Goal: Information Seeking & Learning: Learn about a topic

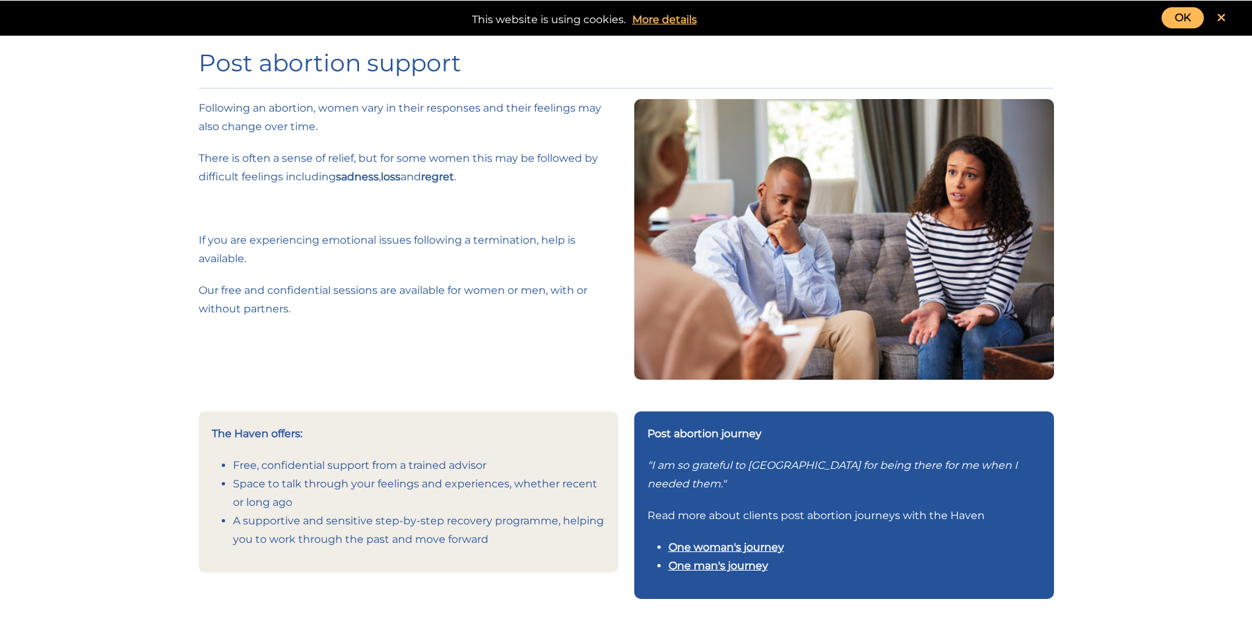
click at [742, 566] on link "One man's journey" at bounding box center [719, 565] width 100 height 13
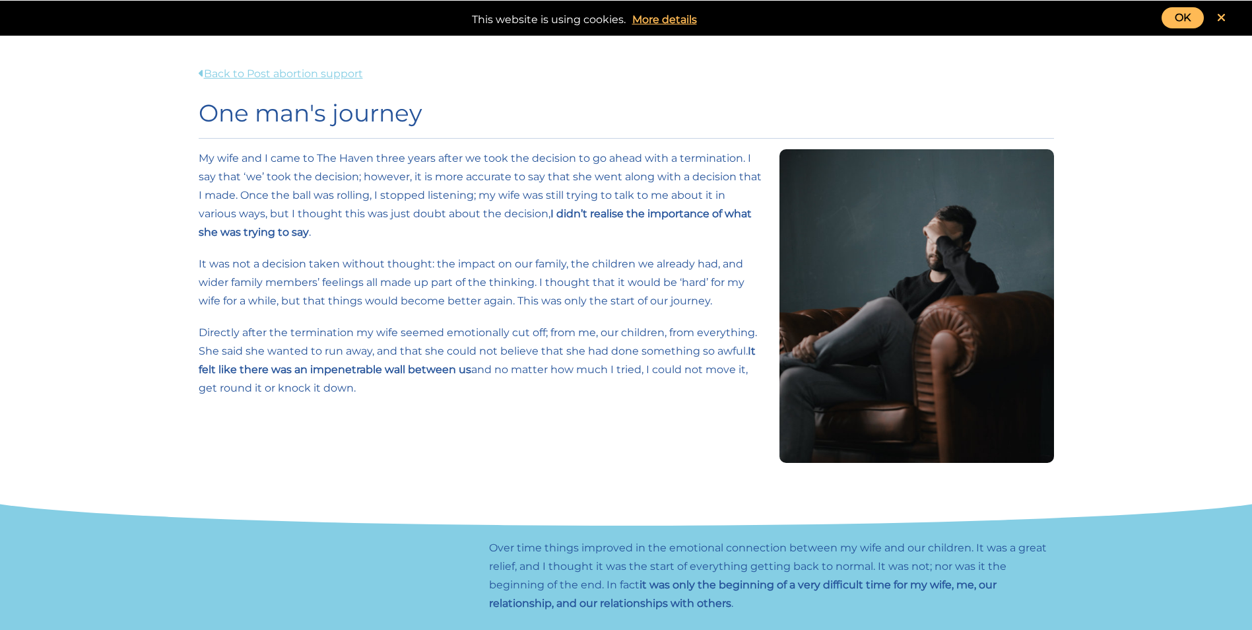
click at [327, 71] on link "Back to Post abortion support" at bounding box center [281, 73] width 164 height 13
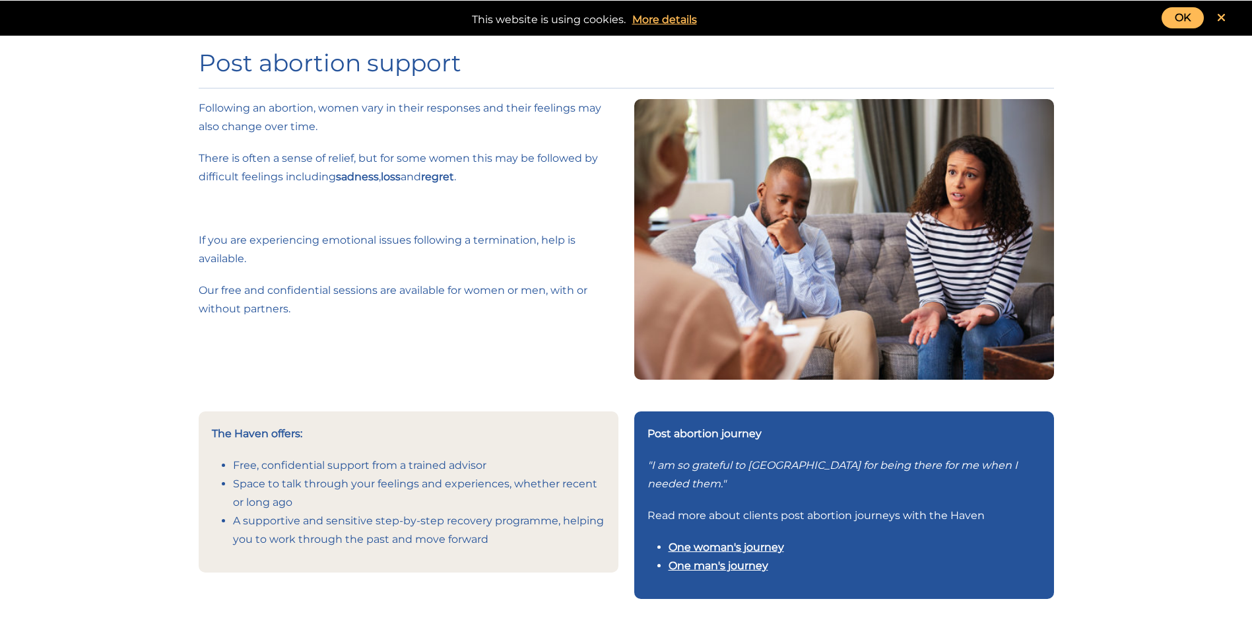
click at [1178, 15] on link "OK" at bounding box center [1182, 17] width 42 height 21
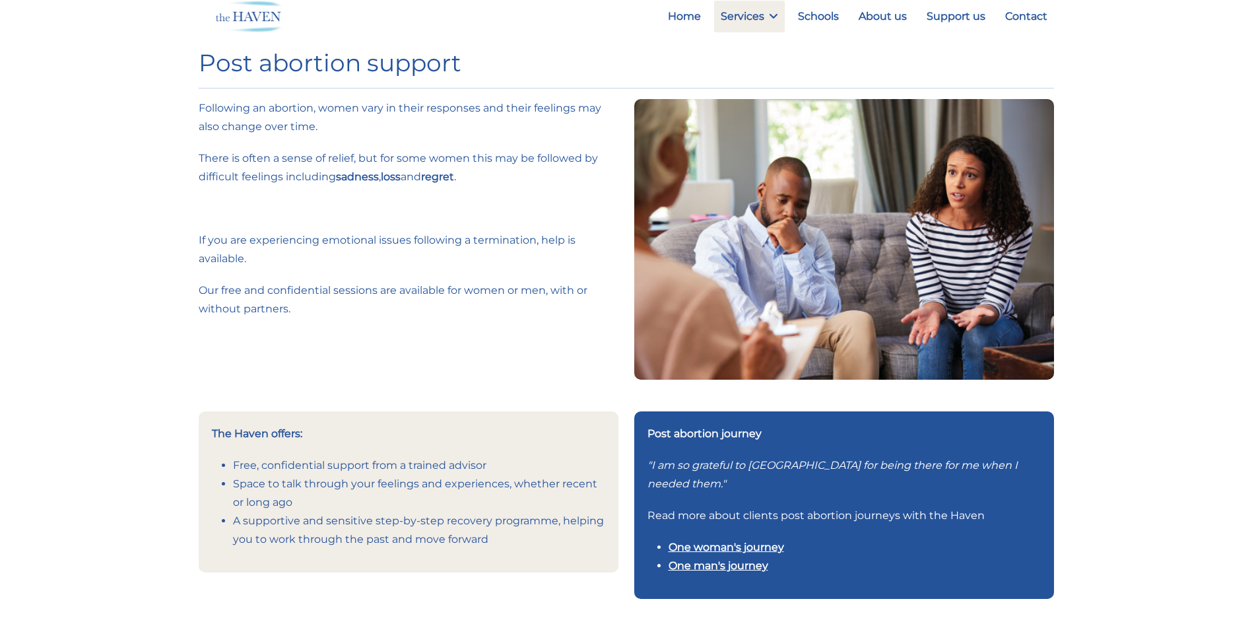
click at [466, 385] on div "Following an abortion, women vary in their responses and their feelings may als…" at bounding box center [409, 254] width 436 height 311
